Goal: Information Seeking & Learning: Check status

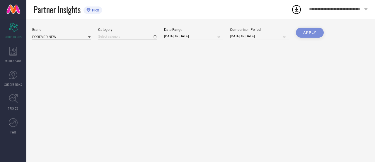
type input "All"
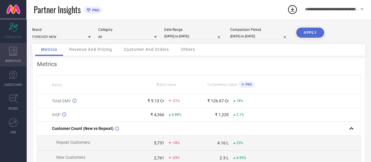
click at [14, 51] on icon at bounding box center [13, 51] width 8 height 9
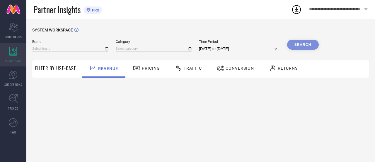
type input "FOREVER NEW"
type input "All"
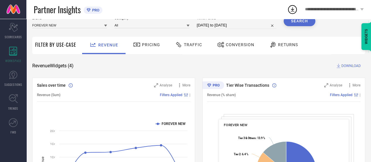
scroll to position [23, 0]
click at [156, 49] on div "Pricing" at bounding box center [147, 45] width 30 height 10
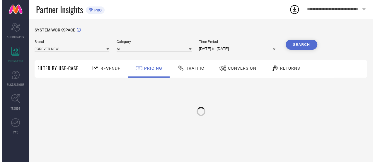
scroll to position [0, 0]
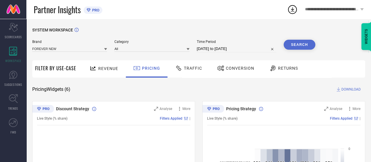
click at [200, 77] on div "Traffic" at bounding box center [189, 68] width 42 height 17
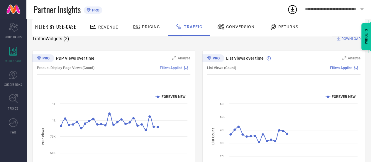
scroll to position [49, 0]
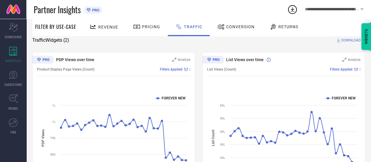
click at [89, 32] on div "Revenue" at bounding box center [103, 27] width 43 height 17
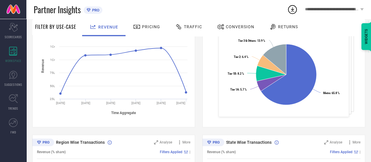
scroll to position [118, 0]
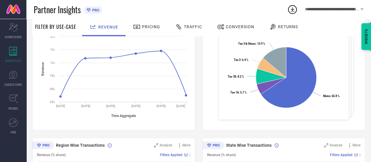
click at [221, 141] on icon at bounding box center [213, 145] width 22 height 8
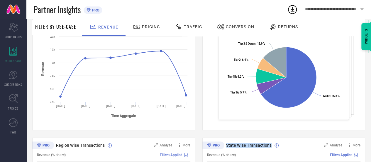
click at [221, 141] on icon at bounding box center [213, 145] width 22 height 8
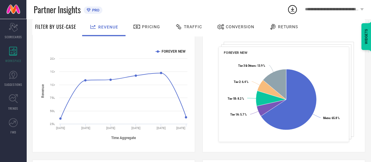
scroll to position [0, 0]
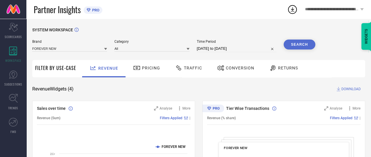
select select "6"
select select "2025"
select select "7"
select select "2025"
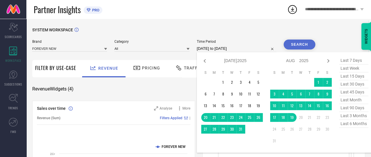
click at [219, 51] on input "[DATE] to [DATE]" at bounding box center [236, 48] width 79 height 7
click at [203, 60] on icon at bounding box center [204, 60] width 7 height 7
select select "5"
select select "2025"
select select "6"
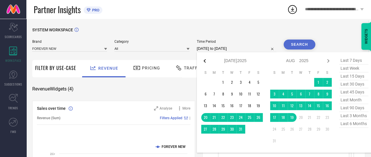
select select "2025"
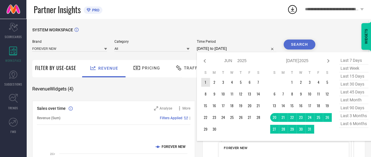
type input "After [DATE]"
click at [205, 83] on td "1" at bounding box center [205, 82] width 9 height 9
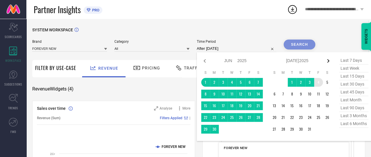
click at [328, 62] on icon at bounding box center [328, 60] width 7 height 7
select select "6"
select select "2025"
select select "7"
select select "2025"
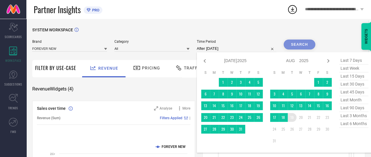
type input "[DATE] to [DATE]"
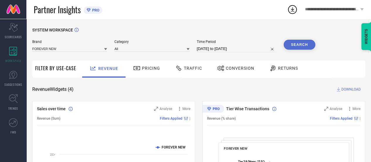
click at [303, 45] on button "Search" at bounding box center [300, 45] width 32 height 10
select select "5"
select select "2025"
select select "6"
select select "2025"
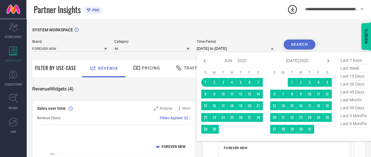
click at [218, 51] on input "[DATE] to [DATE]" at bounding box center [236, 48] width 79 height 7
click at [205, 58] on icon at bounding box center [204, 60] width 7 height 7
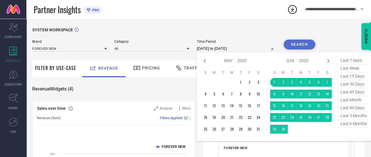
click at [205, 58] on icon at bounding box center [204, 60] width 7 height 7
select select "3"
select select "2025"
select select "4"
select select "2025"
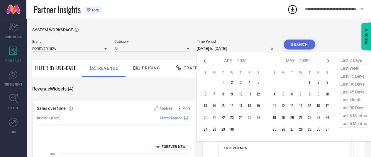
click at [205, 58] on icon at bounding box center [204, 60] width 7 height 7
select select "2"
select select "2025"
select select "3"
select select "2025"
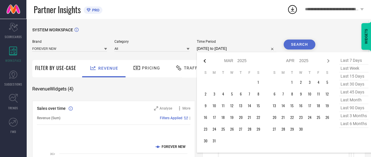
click at [205, 62] on icon at bounding box center [204, 60] width 7 height 7
select select "1"
select select "2025"
select select "2"
select select "2025"
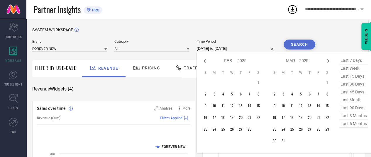
click at [205, 62] on icon at bounding box center [204, 60] width 7 height 7
select select "2025"
select select "1"
select select "2025"
type input "After [DATE]"
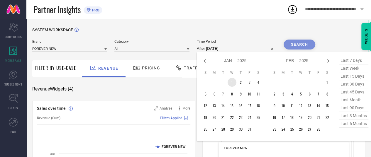
click at [234, 86] on td "1" at bounding box center [232, 82] width 9 height 9
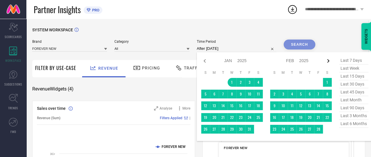
click at [328, 62] on icon at bounding box center [328, 60] width 7 height 7
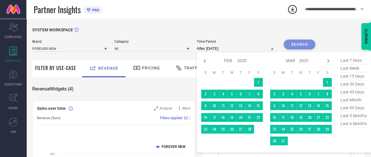
click at [328, 62] on icon at bounding box center [328, 60] width 7 height 7
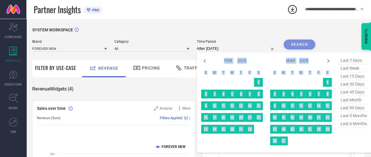
select select "3"
select select "2025"
select select "4"
select select "2025"
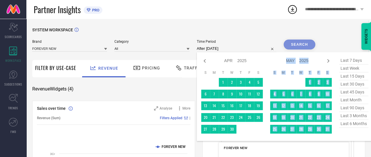
click at [328, 62] on icon at bounding box center [328, 60] width 7 height 7
select select "4"
select select "2025"
select select "5"
select select "2025"
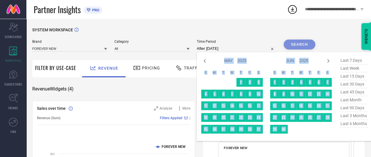
click at [328, 62] on icon at bounding box center [328, 60] width 7 height 7
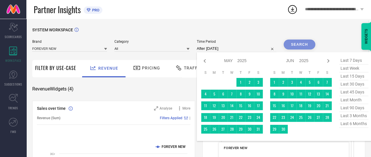
select select "5"
select select "2025"
select select "6"
select select "2025"
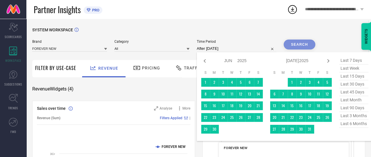
click at [328, 62] on icon at bounding box center [328, 60] width 7 height 7
select select "6"
select select "2025"
select select "7"
select select "2025"
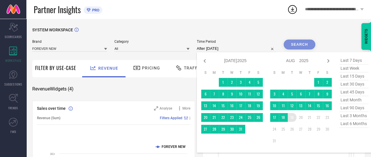
type input "[DATE] to [DATE]"
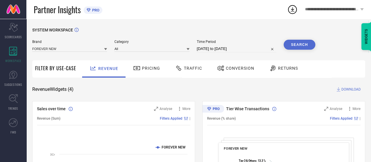
click at [303, 46] on button "Search" at bounding box center [300, 45] width 32 height 10
